Goal: Check status: Check status

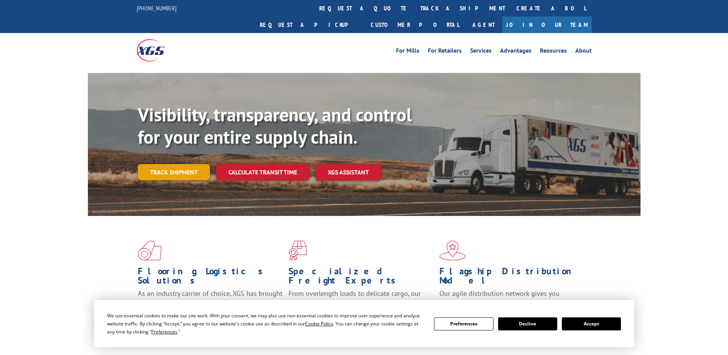
click at [192, 164] on link "Track shipment" at bounding box center [174, 172] width 72 height 16
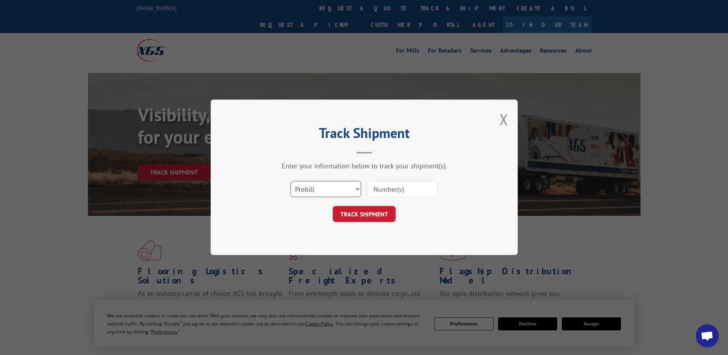
click at [341, 192] on select "Select category... Probill BOL PO" at bounding box center [326, 189] width 71 height 16
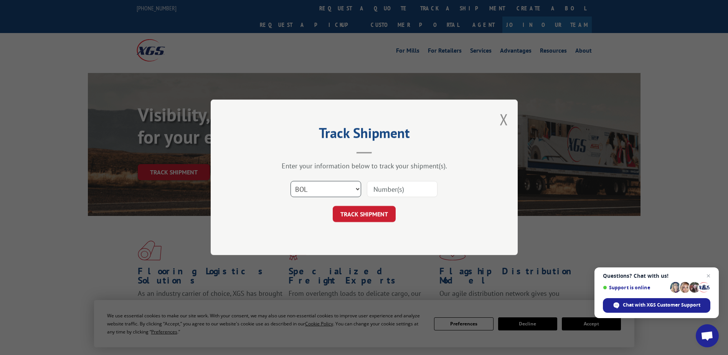
click at [291, 181] on select "Select category... Probill BOL PO" at bounding box center [326, 189] width 71 height 16
click at [341, 190] on select "Select category... Probill BOL PO" at bounding box center [326, 189] width 71 height 16
select select "po"
click at [291, 181] on select "Select category... Probill BOL PO" at bounding box center [326, 189] width 71 height 16
click at [376, 191] on input at bounding box center [402, 189] width 71 height 16
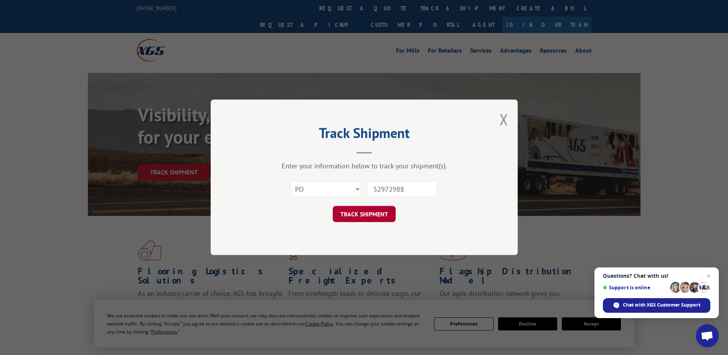
type input "52972988"
click at [377, 216] on button "TRACK SHIPMENT" at bounding box center [364, 214] width 63 height 16
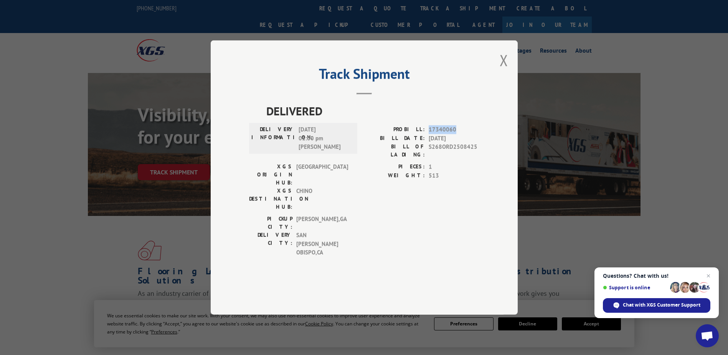
drag, startPoint x: 460, startPoint y: 149, endPoint x: 430, endPoint y: 149, distance: 30.3
click at [430, 134] on span "17340060" at bounding box center [454, 129] width 51 height 9
copy span "17340060"
click at [502, 70] on button "Close modal" at bounding box center [504, 60] width 8 height 20
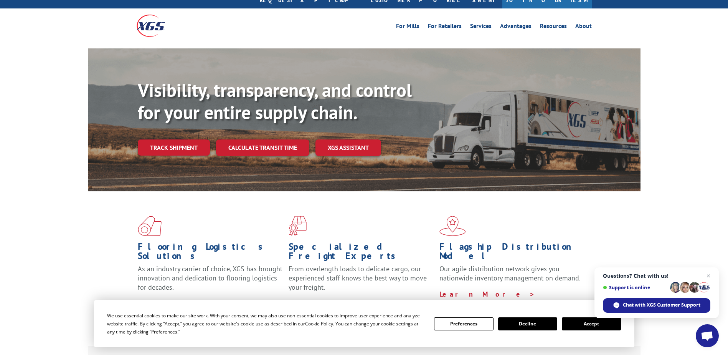
scroll to position [38, 0]
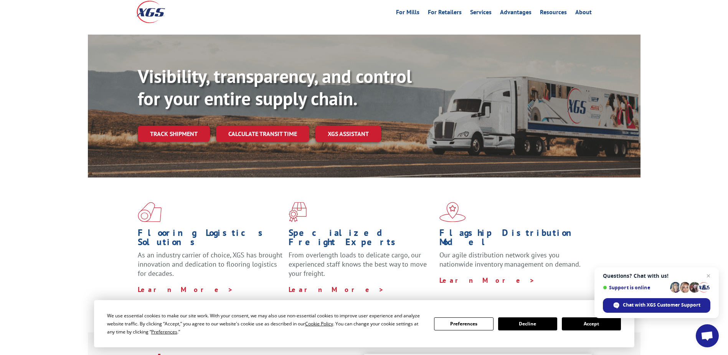
click at [513, 323] on button "Decline" at bounding box center [527, 323] width 59 height 13
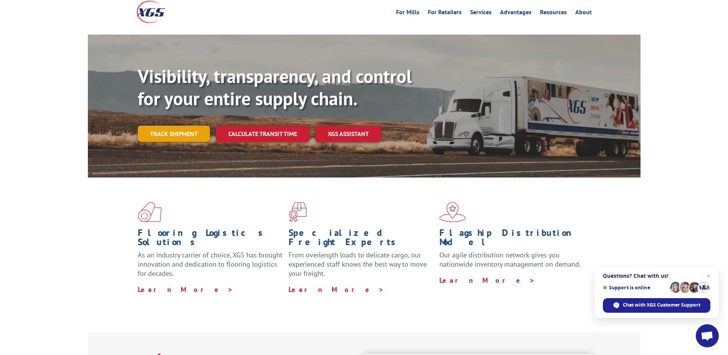
click at [158, 126] on link "Track shipment" at bounding box center [174, 134] width 72 height 16
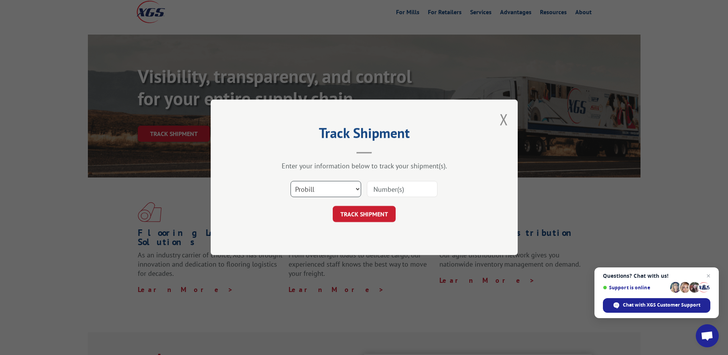
click at [311, 190] on select "Select category... Probill BOL PO" at bounding box center [326, 189] width 71 height 16
select select "po"
click at [291, 181] on select "Select category... Probill BOL PO" at bounding box center [326, 189] width 71 height 16
click at [376, 195] on input at bounding box center [402, 189] width 71 height 16
type input "29987621"
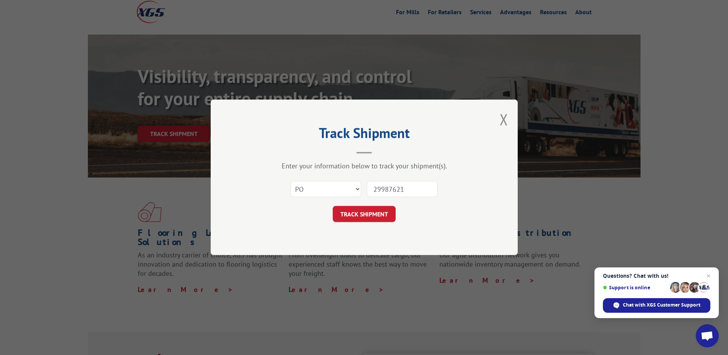
click button "TRACK SHIPMENT" at bounding box center [364, 214] width 63 height 16
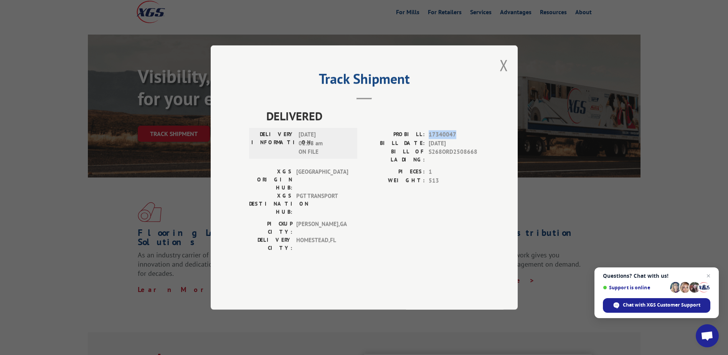
drag, startPoint x: 457, startPoint y: 154, endPoint x: 427, endPoint y: 154, distance: 30.7
click at [427, 139] on div "PROBILL: 17340047" at bounding box center [421, 134] width 115 height 9
copy div "17340047"
click at [504, 75] on button "Close modal" at bounding box center [504, 65] width 8 height 20
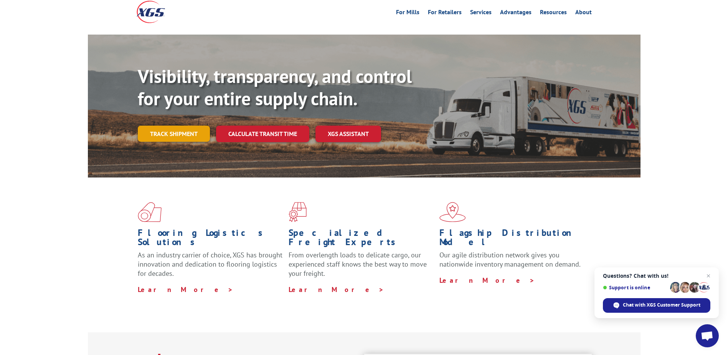
click at [174, 126] on link "Track shipment" at bounding box center [174, 134] width 72 height 16
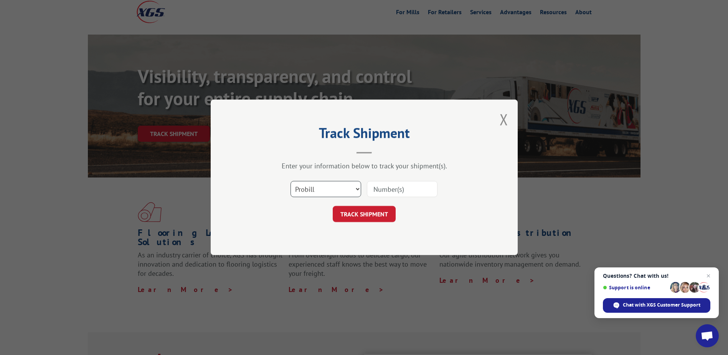
click at [345, 190] on select "Select category... Probill BOL PO" at bounding box center [326, 189] width 71 height 16
select select "po"
click at [291, 181] on select "Select category... Probill BOL PO" at bounding box center [326, 189] width 71 height 16
click at [385, 188] on input at bounding box center [402, 189] width 71 height 16
type input "30971306"
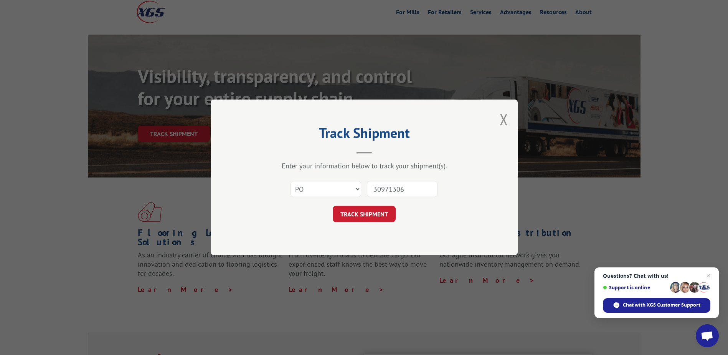
click button "TRACK SHIPMENT" at bounding box center [364, 214] width 63 height 16
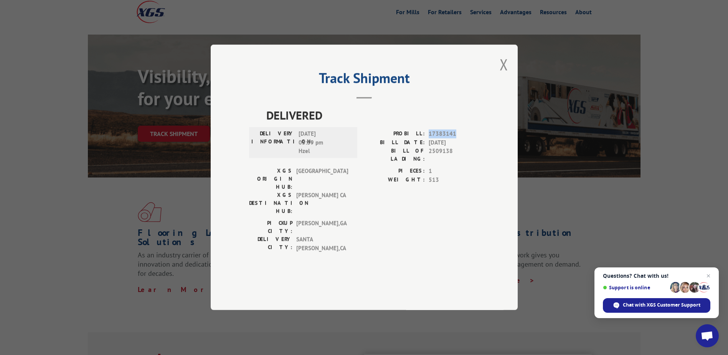
drag, startPoint x: 462, startPoint y: 154, endPoint x: 427, endPoint y: 154, distance: 35.7
click at [427, 139] on div "PROBILL: 17383141" at bounding box center [421, 134] width 115 height 9
drag, startPoint x: 427, startPoint y: 154, endPoint x: 432, endPoint y: 157, distance: 6.5
copy div "17383141"
click at [504, 74] on button "Close modal" at bounding box center [504, 64] width 8 height 20
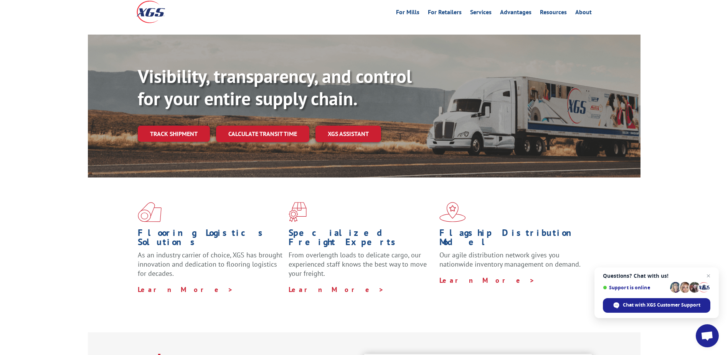
click at [172, 126] on link "Track shipment" at bounding box center [174, 134] width 72 height 16
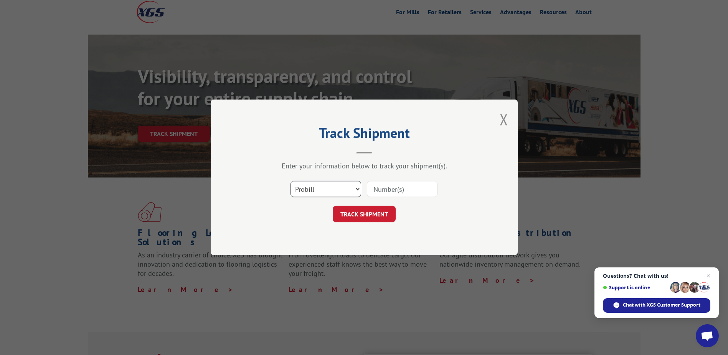
click at [321, 195] on select "Select category... Probill BOL PO" at bounding box center [326, 189] width 71 height 16
select select "po"
click at [291, 181] on select "Select category... Probill BOL PO" at bounding box center [326, 189] width 71 height 16
click at [376, 193] on input at bounding box center [402, 189] width 71 height 16
type input "40974121"
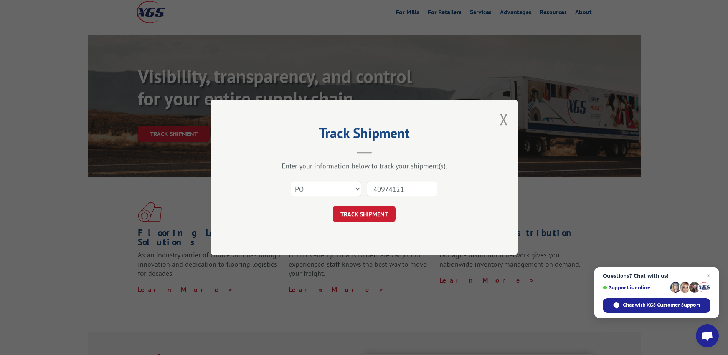
click button "TRACK SHIPMENT" at bounding box center [364, 214] width 63 height 16
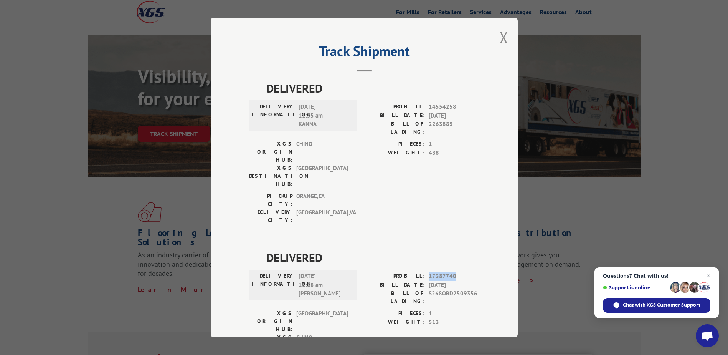
drag, startPoint x: 454, startPoint y: 234, endPoint x: 425, endPoint y: 229, distance: 29.3
click at [425, 272] on div "PROBILL: 17387740" at bounding box center [421, 276] width 115 height 9
copy span "17387740"
click at [500, 38] on button "Close modal" at bounding box center [504, 37] width 8 height 20
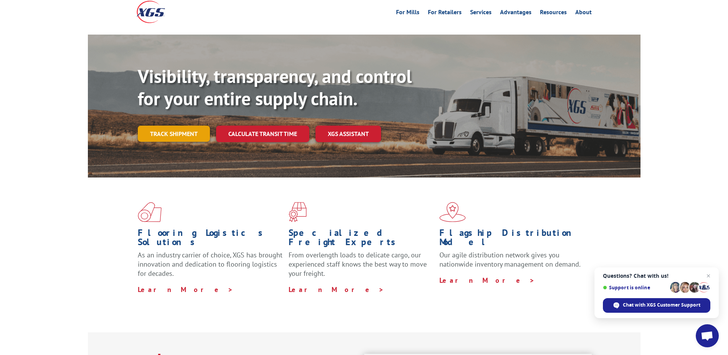
click at [177, 126] on link "Track shipment" at bounding box center [174, 134] width 72 height 16
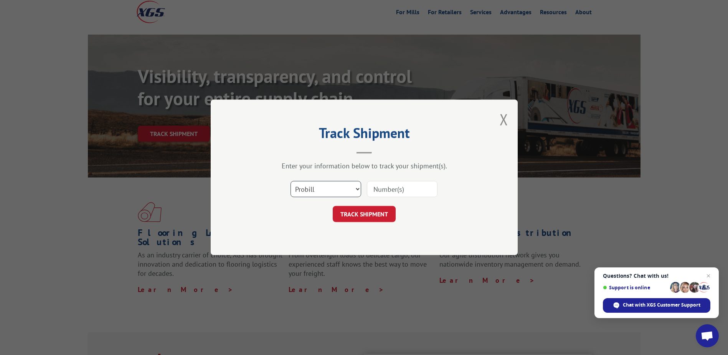
click at [296, 191] on select "Select category... Probill BOL PO" at bounding box center [326, 189] width 71 height 16
select select "po"
click at [291, 181] on select "Select category... Probill BOL PO" at bounding box center [326, 189] width 71 height 16
click at [381, 192] on input at bounding box center [402, 189] width 71 height 16
type input "06982789"
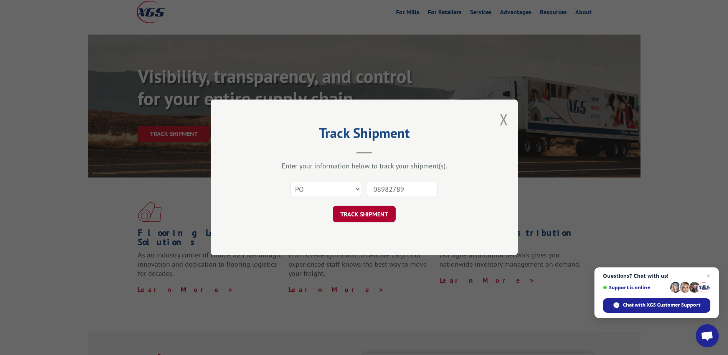
click at [372, 208] on button "TRACK SHIPMENT" at bounding box center [364, 214] width 63 height 16
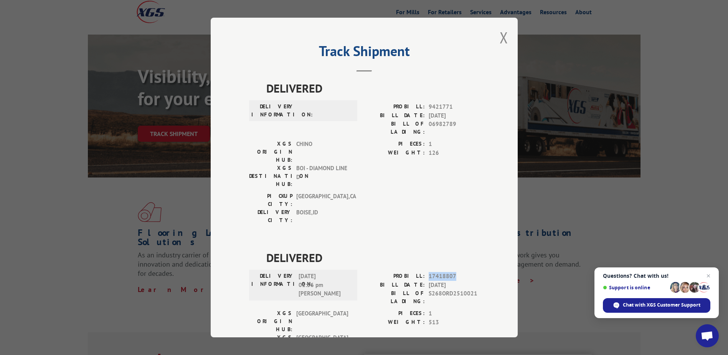
drag, startPoint x: 461, startPoint y: 238, endPoint x: 425, endPoint y: 240, distance: 35.8
click at [425, 272] on div "PROBILL: 17418807" at bounding box center [421, 276] width 115 height 9
copy span "17418807"
click at [501, 38] on button "Close modal" at bounding box center [504, 37] width 8 height 20
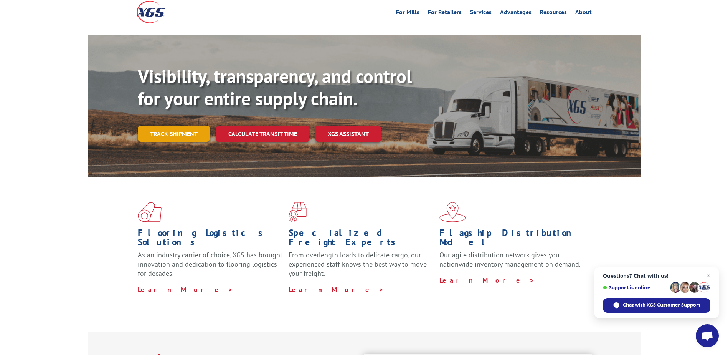
click at [174, 126] on link "Track shipment" at bounding box center [174, 134] width 72 height 16
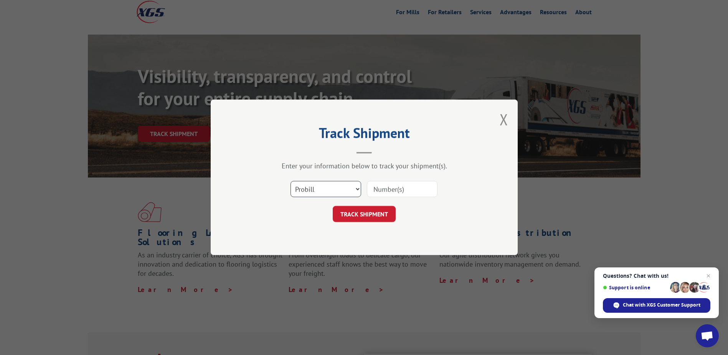
click at [308, 191] on select "Select category... Probill BOL PO" at bounding box center [326, 189] width 71 height 16
select select "po"
click at [291, 181] on select "Select category... Probill BOL PO" at bounding box center [326, 189] width 71 height 16
click at [377, 189] on input at bounding box center [402, 189] width 71 height 16
type input "56450911"
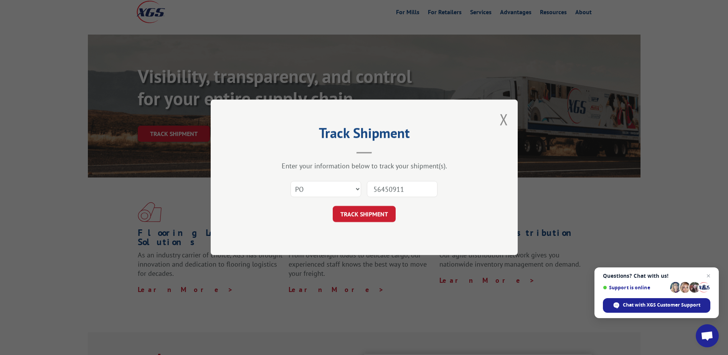
click button "TRACK SHIPMENT" at bounding box center [364, 214] width 63 height 16
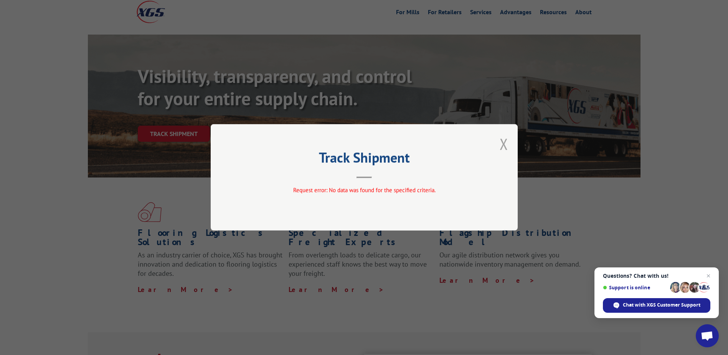
click at [504, 144] on button "Close modal" at bounding box center [504, 144] width 8 height 20
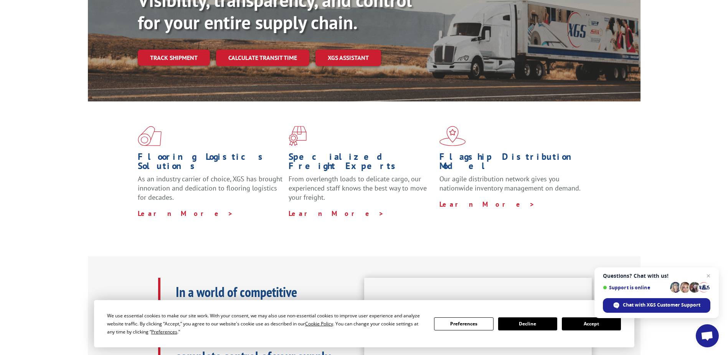
scroll to position [115, 0]
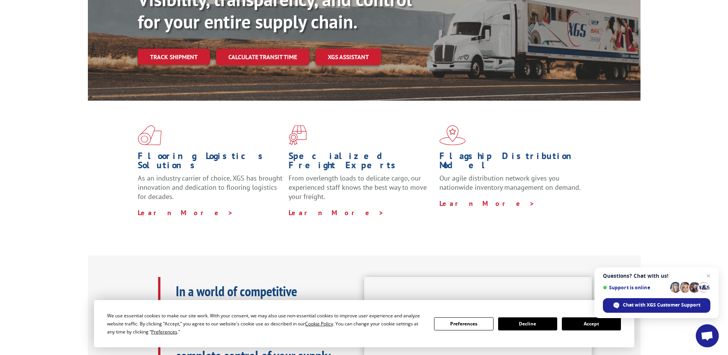
click at [527, 323] on button "Decline" at bounding box center [527, 323] width 59 height 13
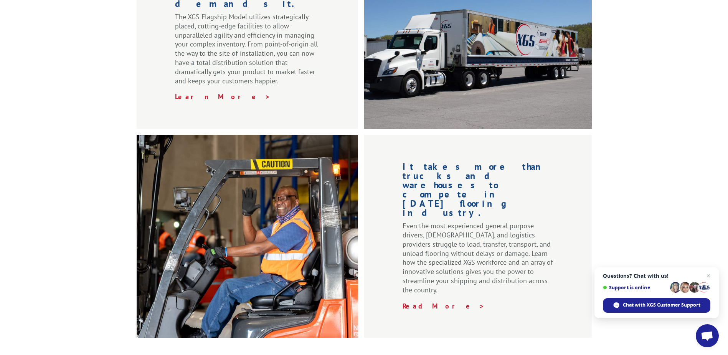
scroll to position [1165, 0]
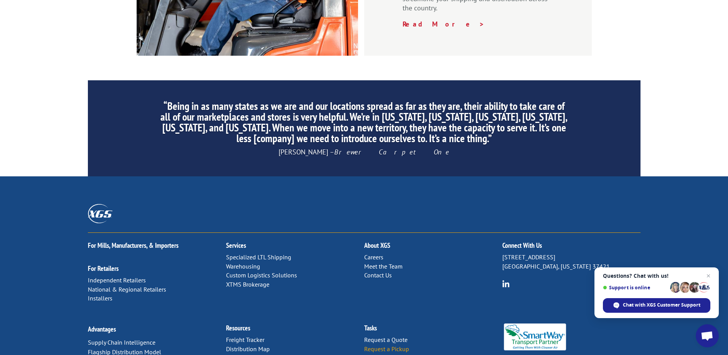
click at [387, 345] on link "Request a Pickup" at bounding box center [386, 349] width 45 height 8
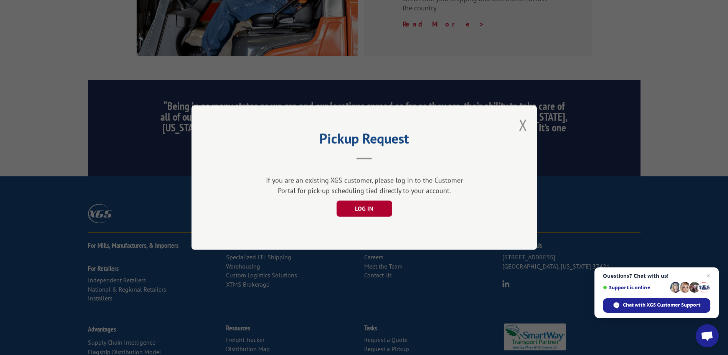
click at [354, 214] on button "LOG IN" at bounding box center [364, 208] width 56 height 16
